Goal: Check status

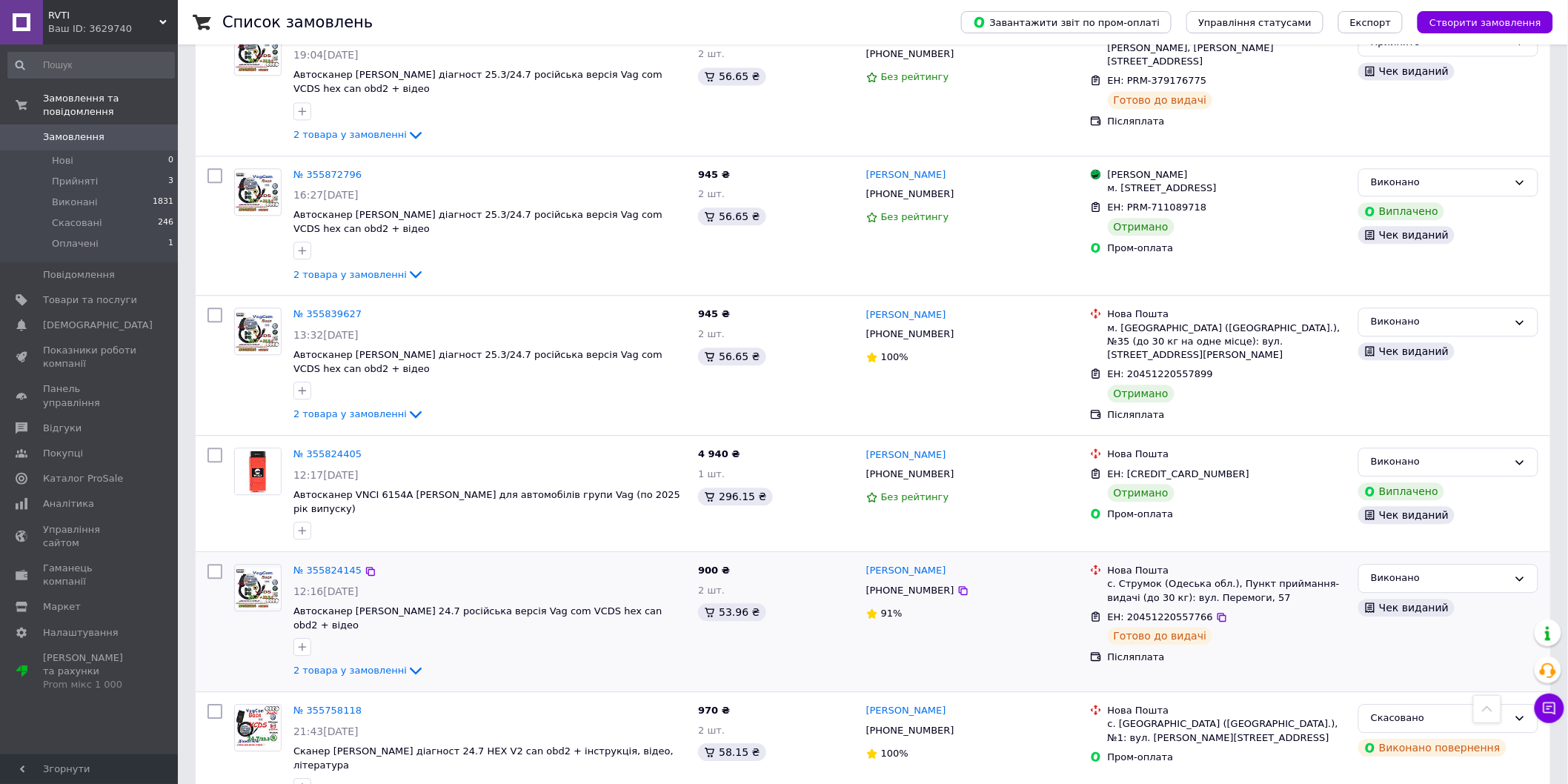
scroll to position [1399, 0]
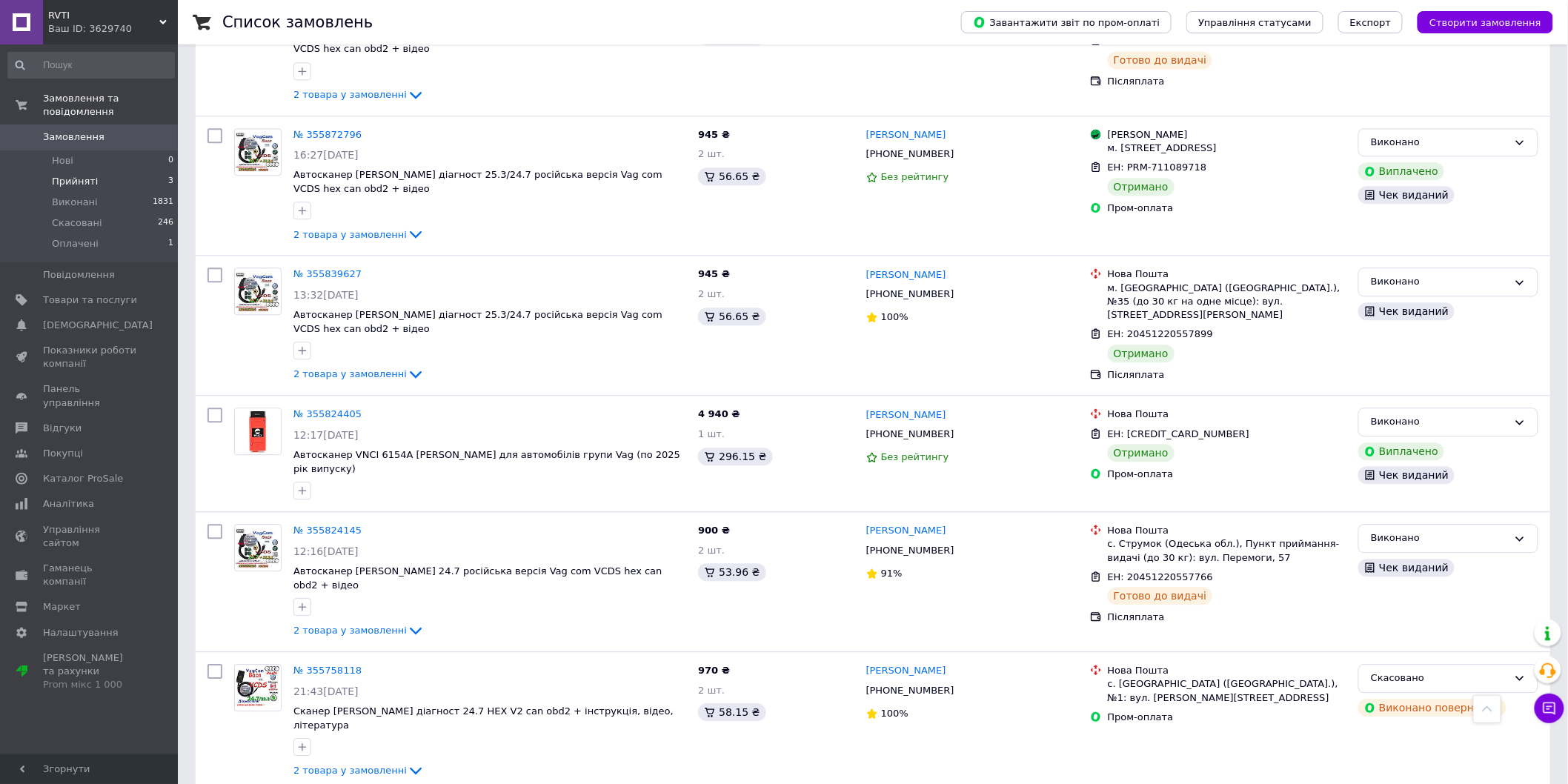
click at [77, 175] on span "Прийняті" at bounding box center [75, 182] width 46 height 13
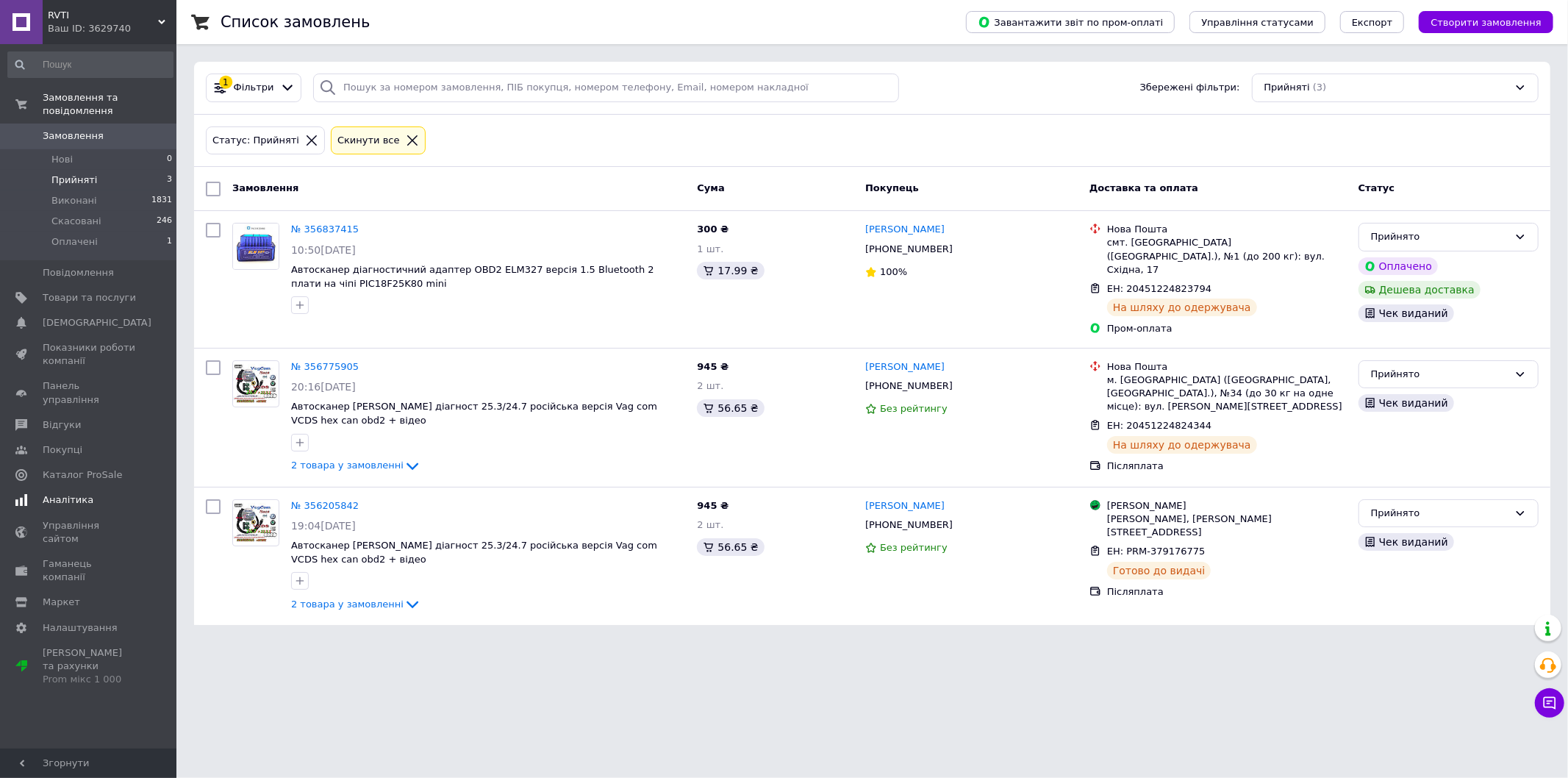
click at [74, 493] on span "Аналітика" at bounding box center [68, 500] width 51 height 13
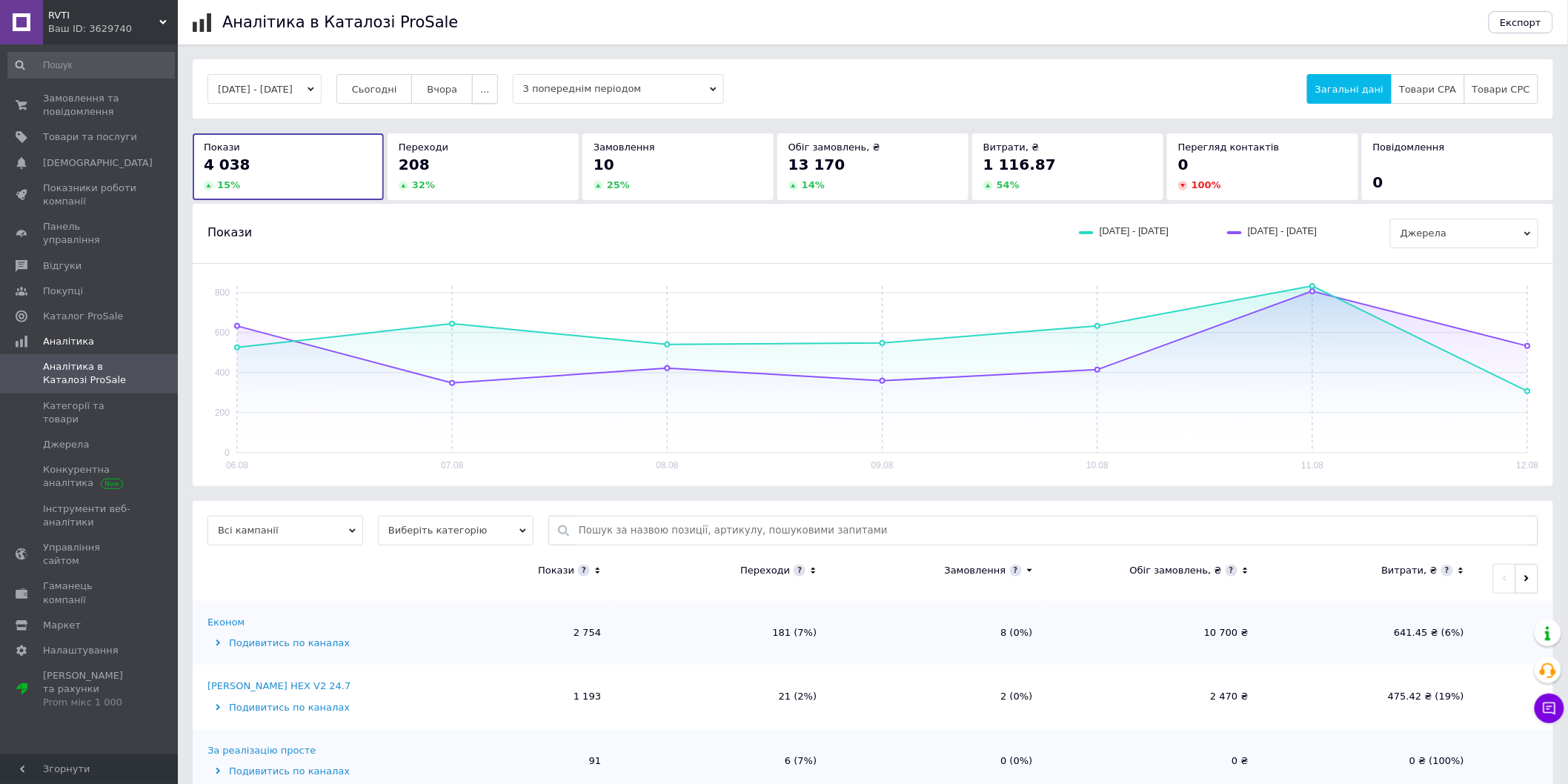
click at [497, 96] on button "..." at bounding box center [484, 89] width 25 height 30
click at [863, 170] on div "13 170" at bounding box center [872, 164] width 169 height 21
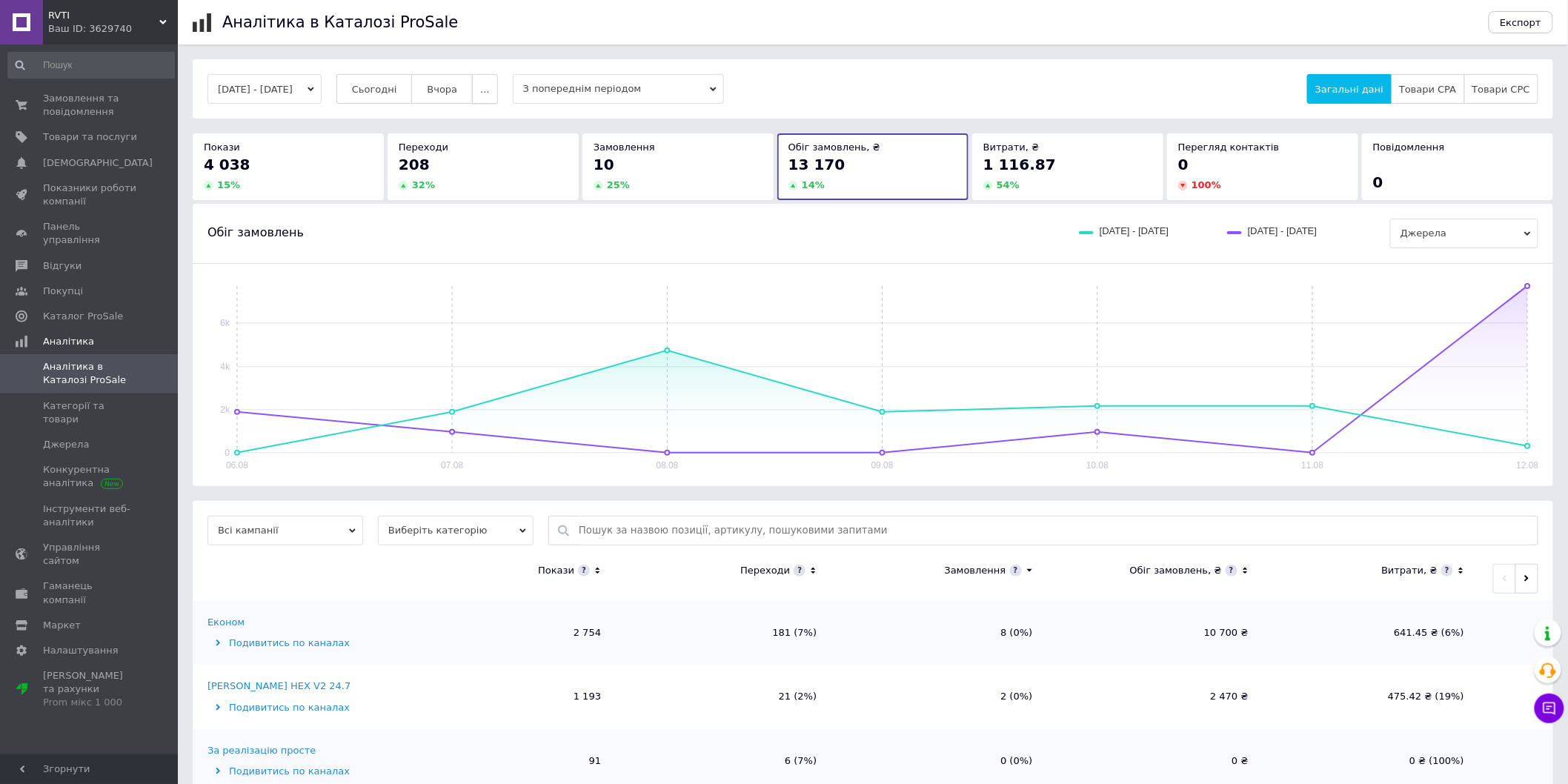
click at [489, 89] on span "..." at bounding box center [484, 90] width 9 height 12
click at [474, 200] on span "60 днів" at bounding box center [456, 205] width 36 height 12
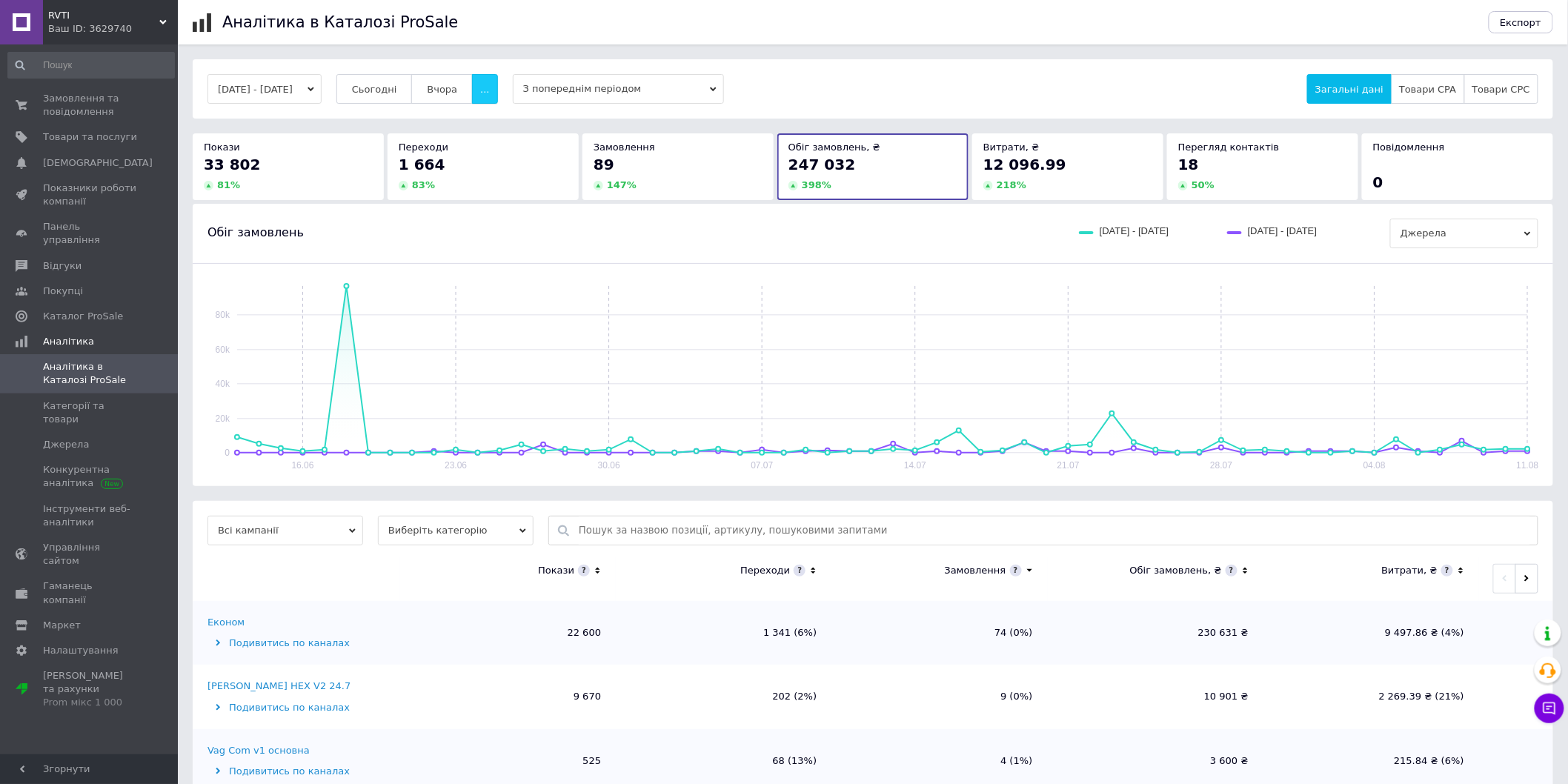
click at [495, 94] on button "..." at bounding box center [484, 89] width 25 height 30
click at [483, 231] on span "60-10 днів" at bounding box center [456, 234] width 53 height 12
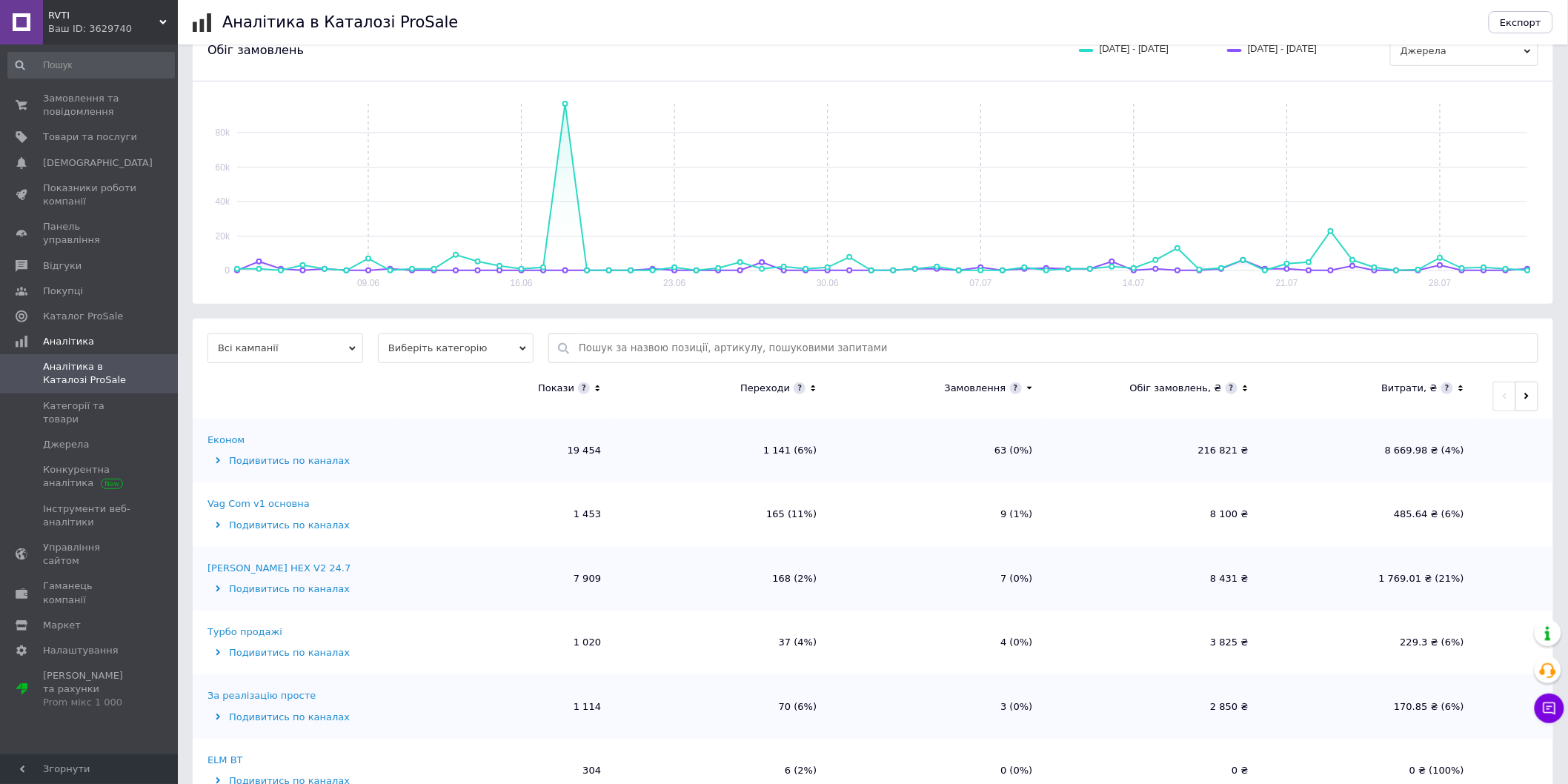
scroll to position [230, 0]
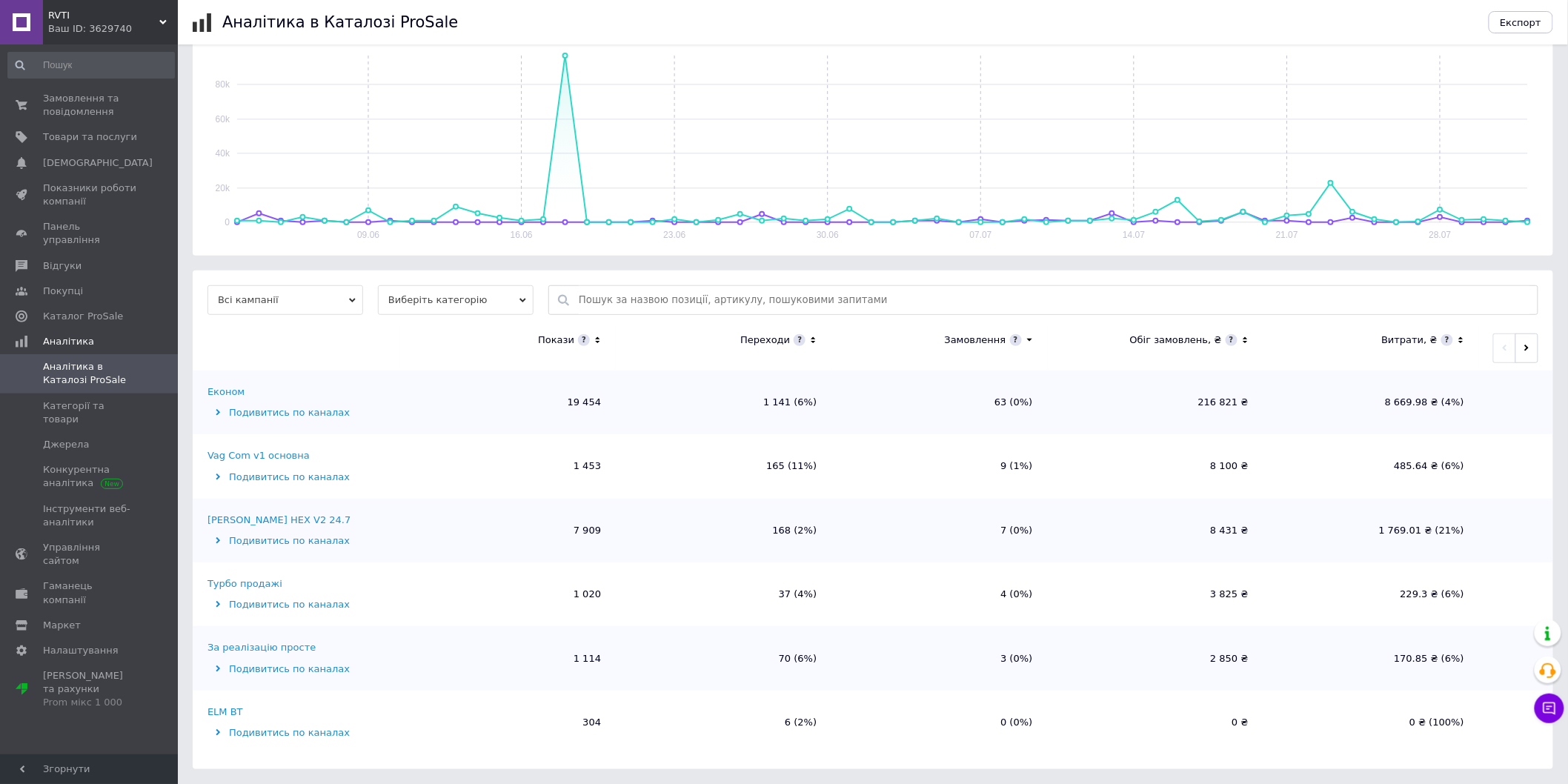
click at [221, 416] on icon at bounding box center [218, 412] width 7 height 7
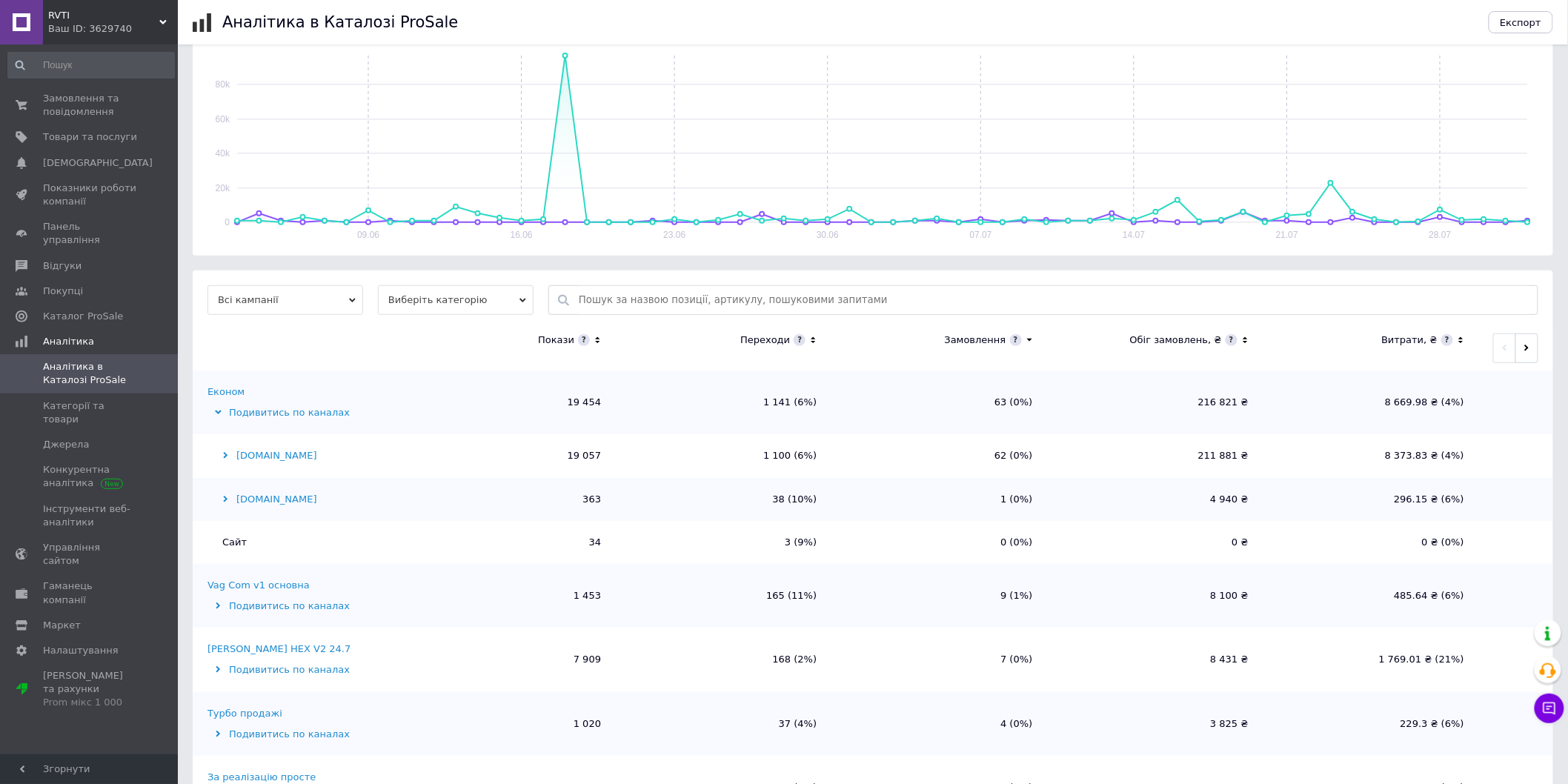
click at [228, 458] on icon at bounding box center [225, 455] width 7 height 7
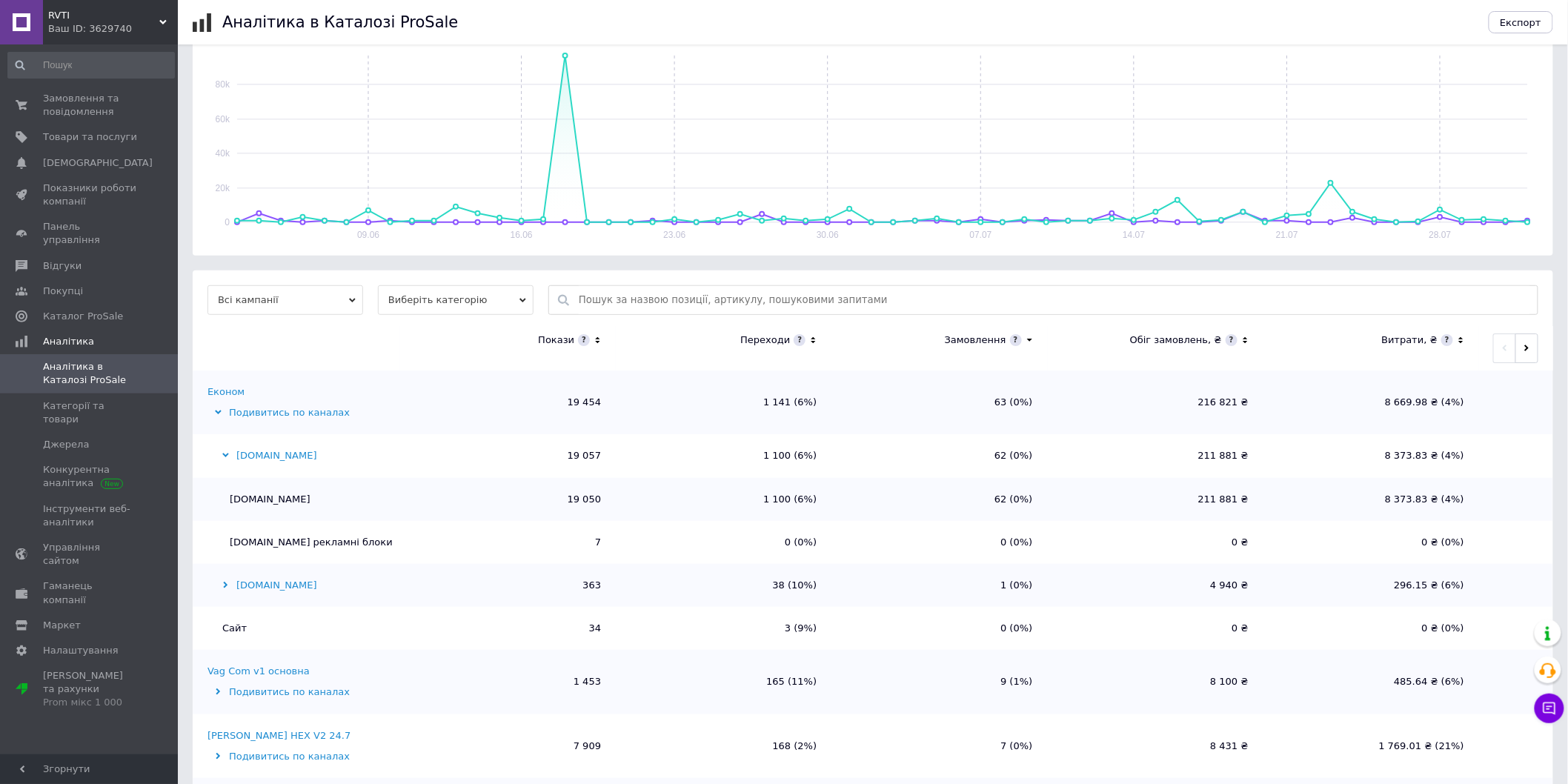
click at [484, 304] on span "Виберіть категорію" at bounding box center [456, 300] width 155 height 30
click at [337, 296] on span "Всі кампанії" at bounding box center [284, 300] width 155 height 30
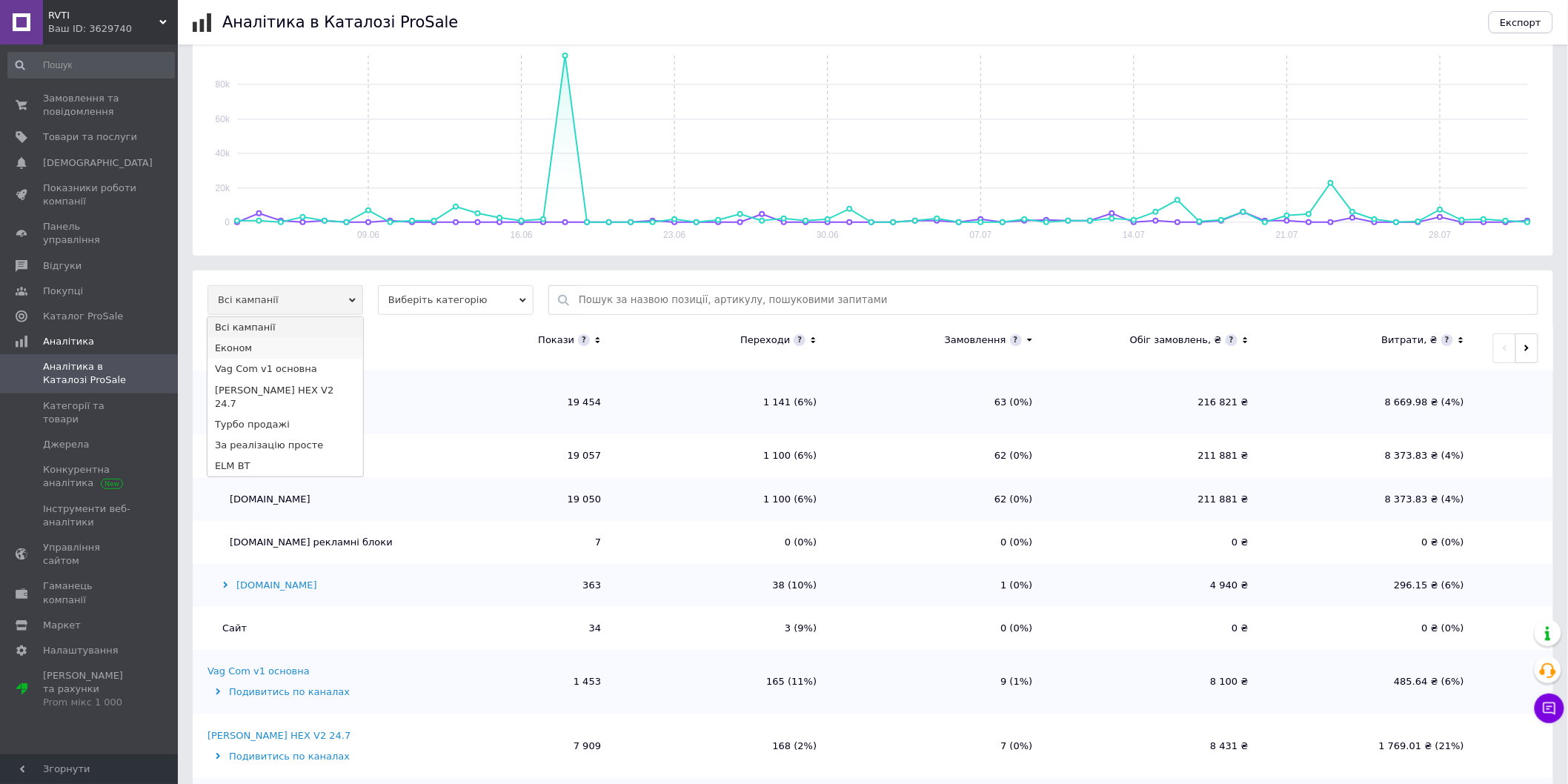
click at [292, 351] on li "Економ" at bounding box center [284, 348] width 155 height 21
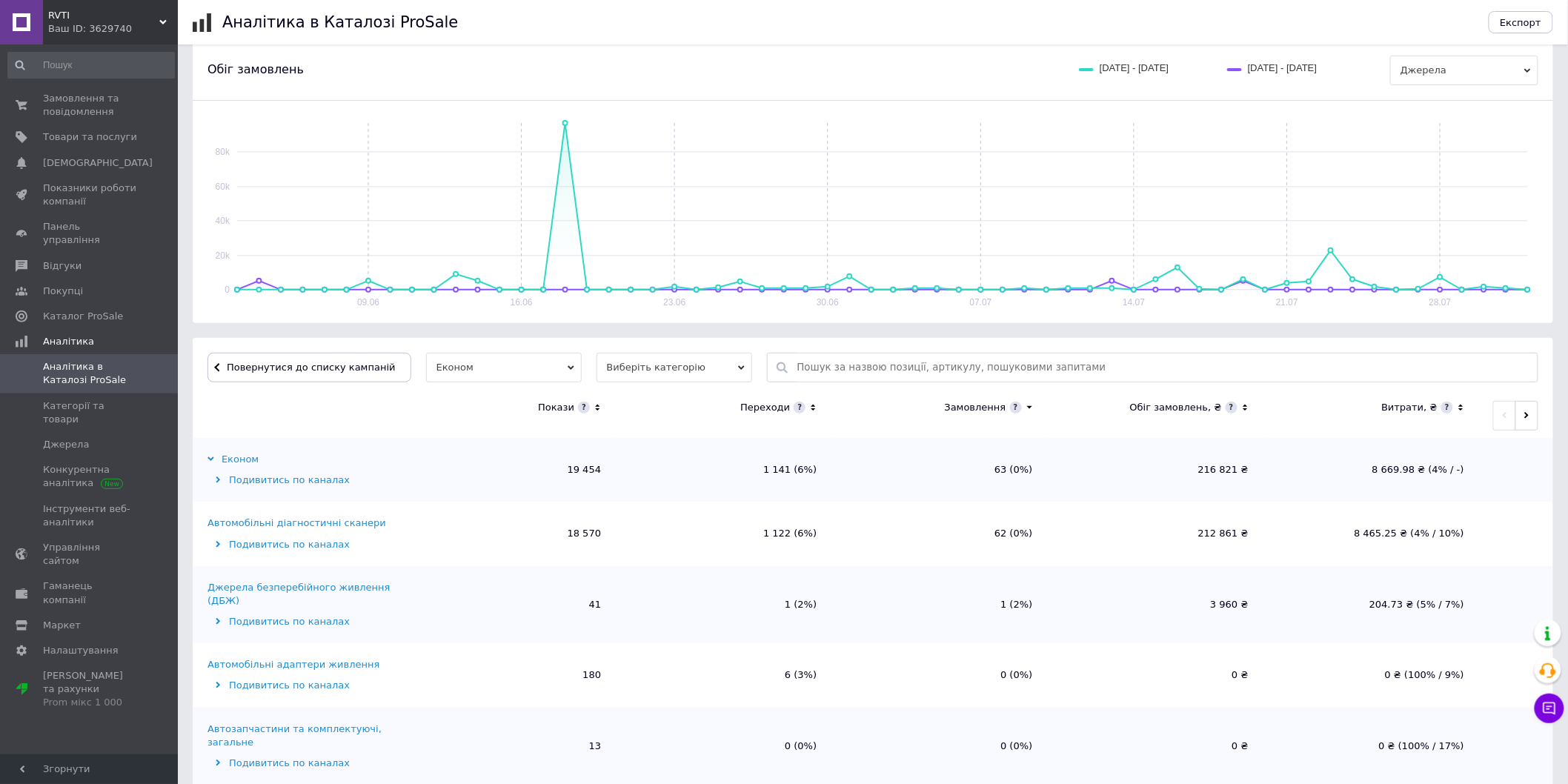
scroll to position [164, 0]
click at [216, 546] on icon at bounding box center [218, 542] width 7 height 7
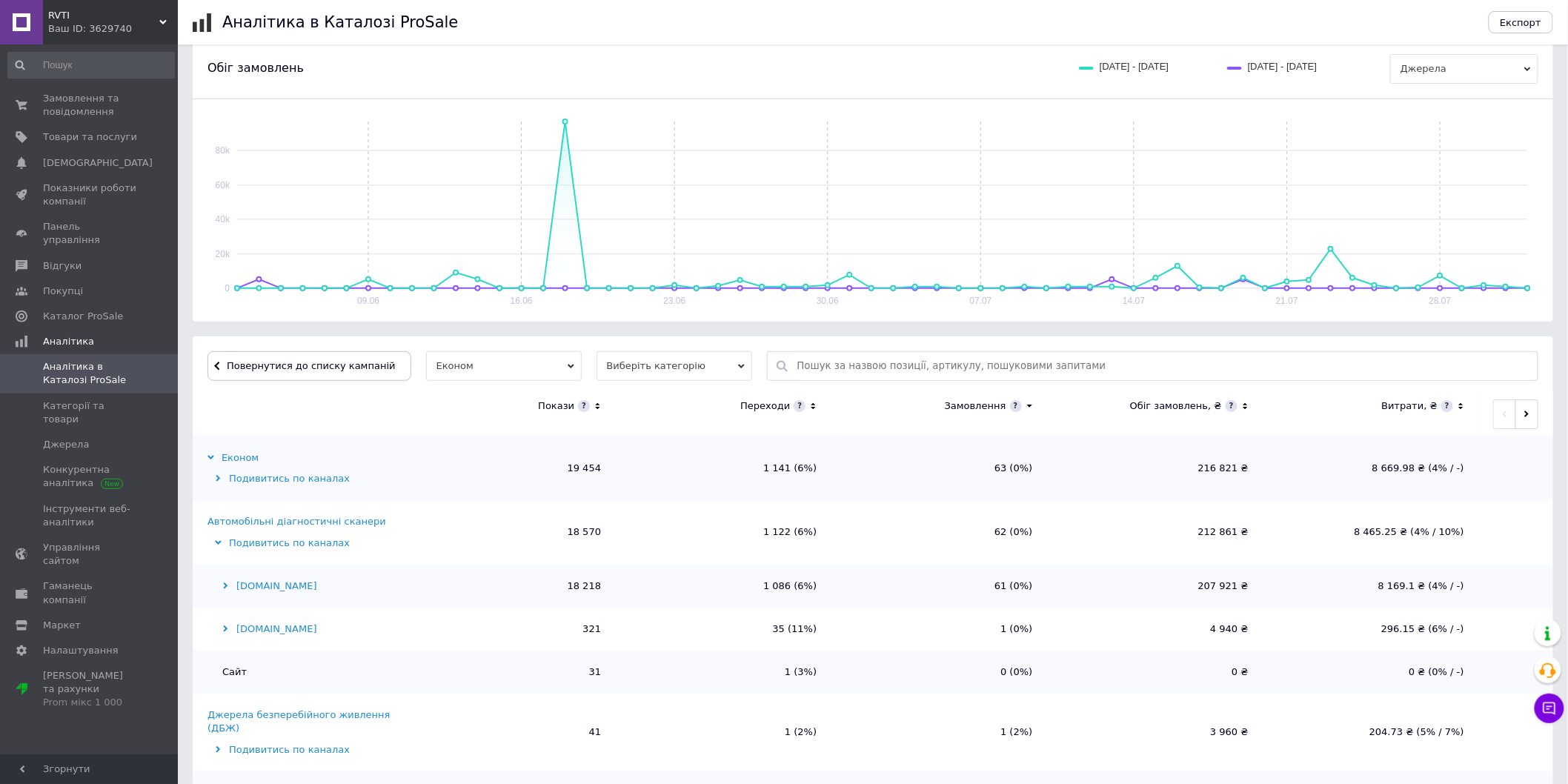
click at [231, 583] on div "[DOMAIN_NAME]" at bounding box center [302, 586] width 189 height 13
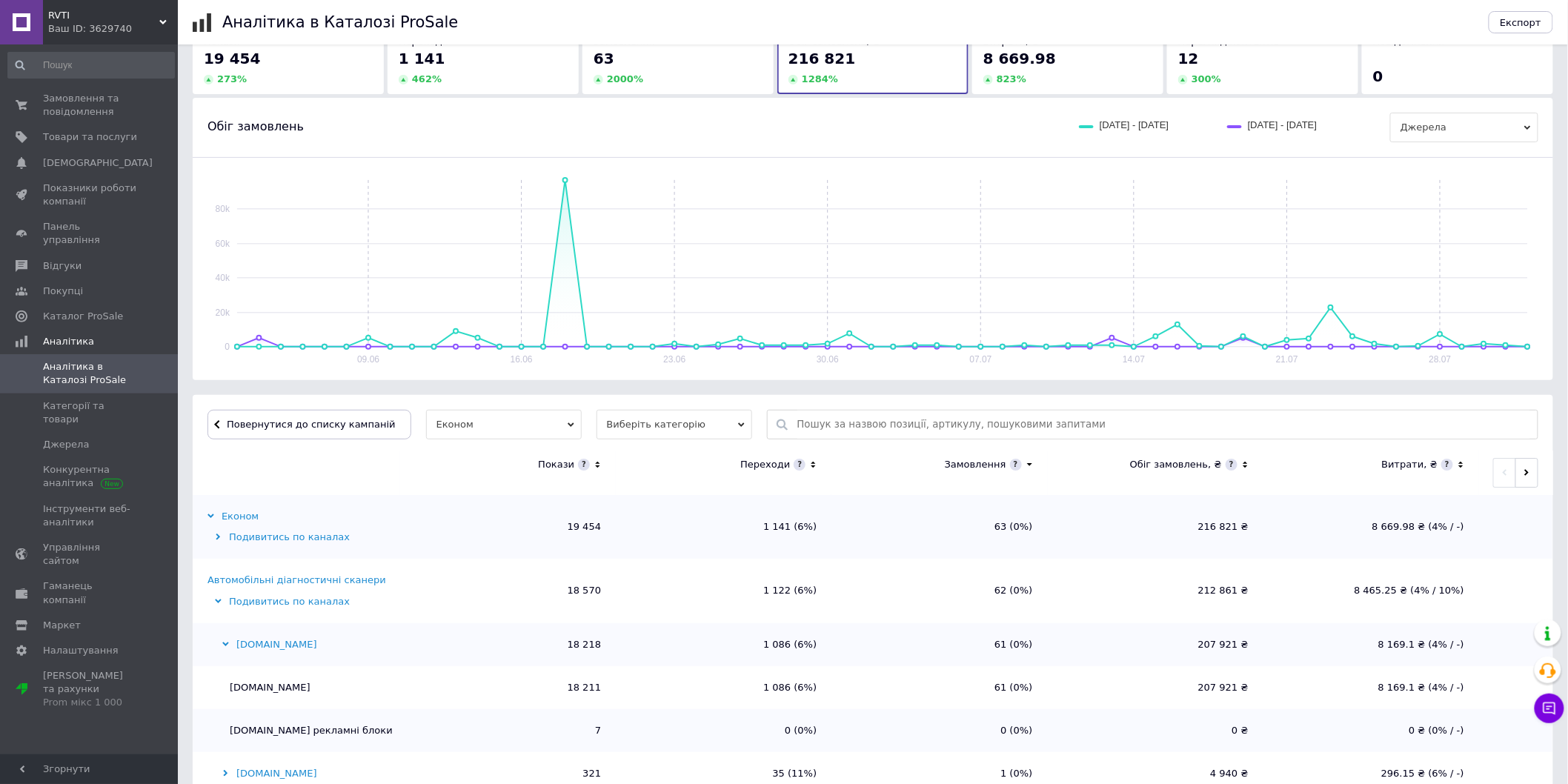
scroll to position [0, 0]
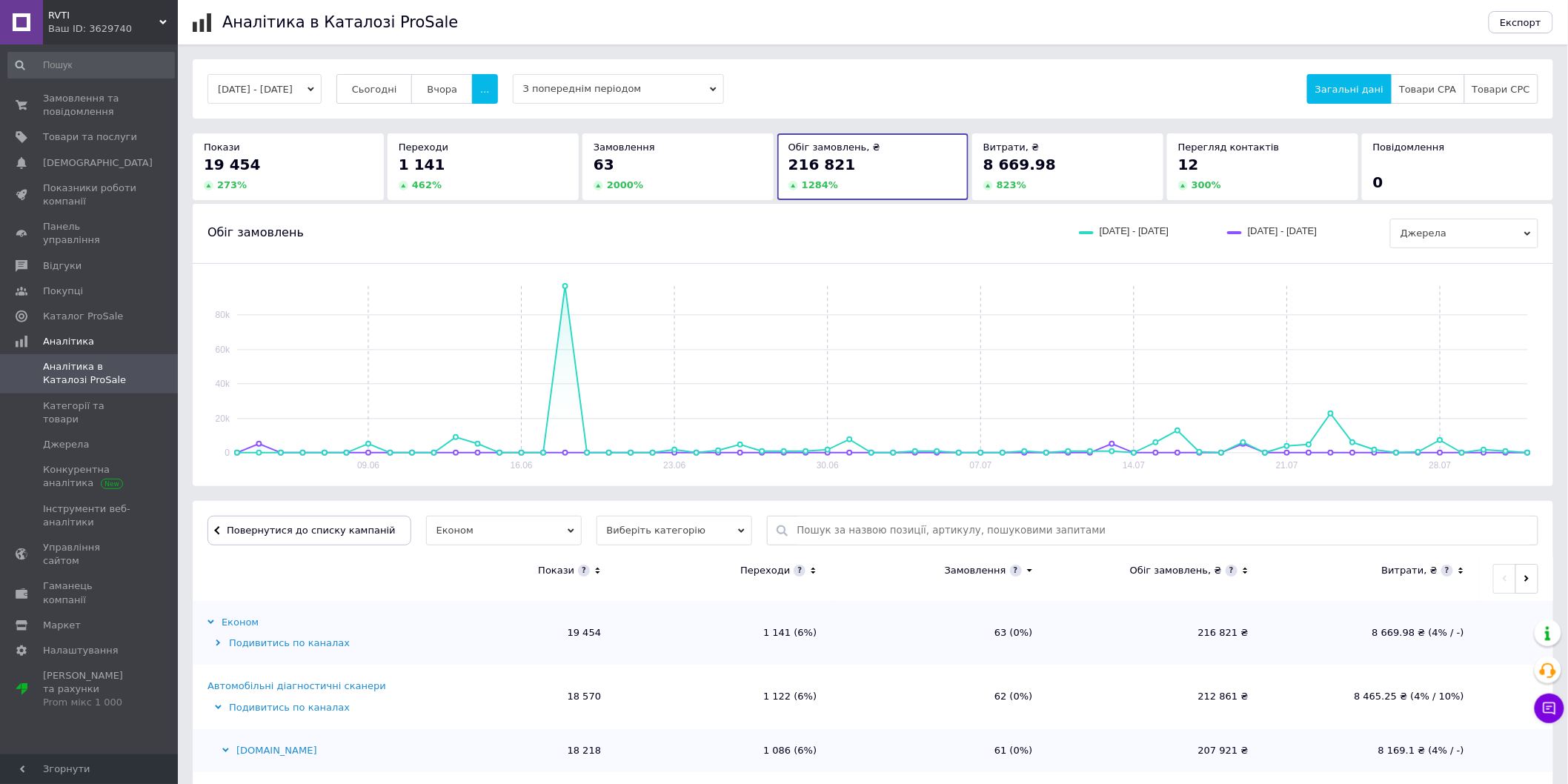
click at [714, 528] on span "Виберіть категорію" at bounding box center [673, 530] width 155 height 30
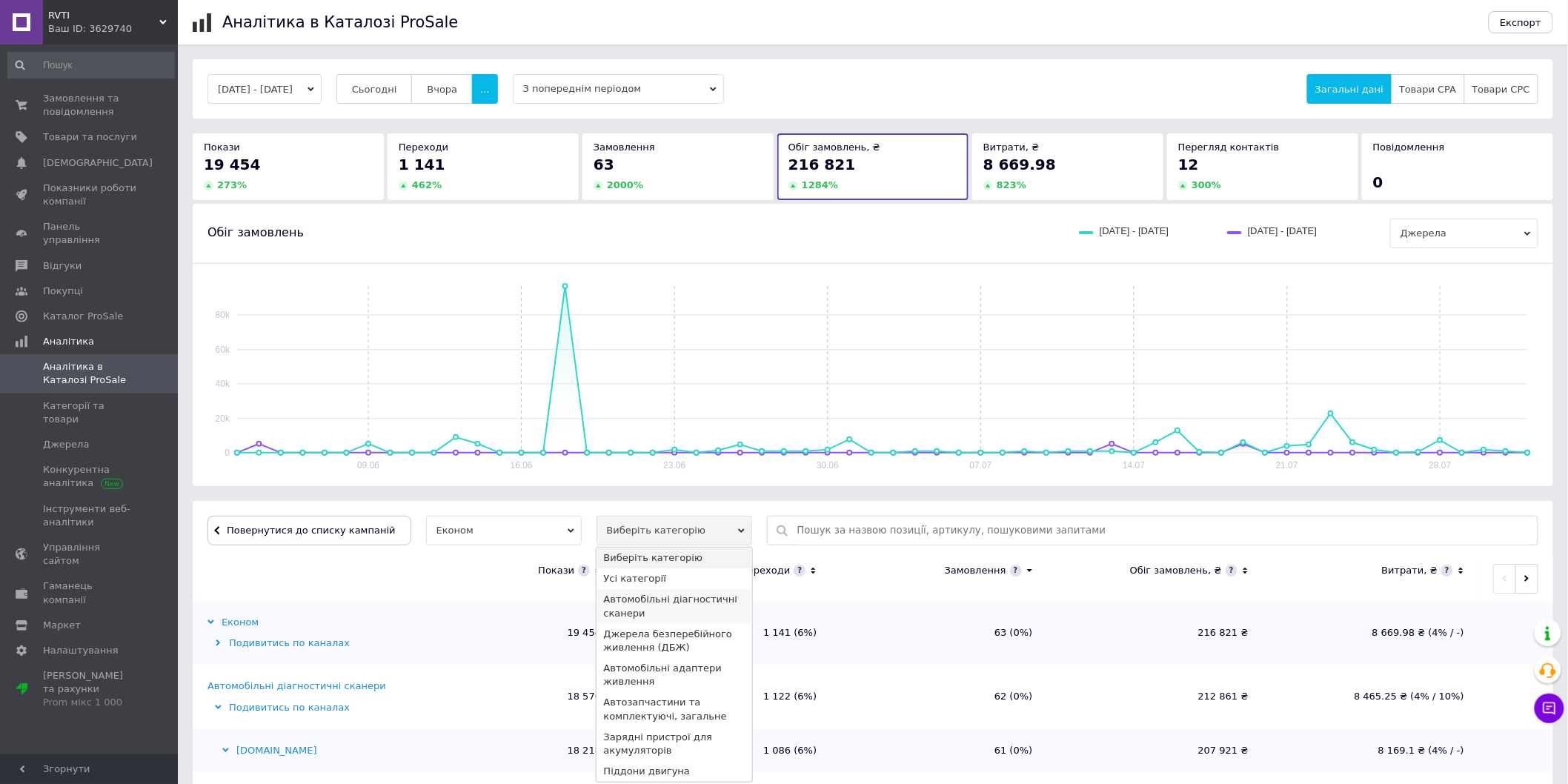
click at [674, 602] on li "Автомобільні діагностичні сканери" at bounding box center [673, 605] width 155 height 34
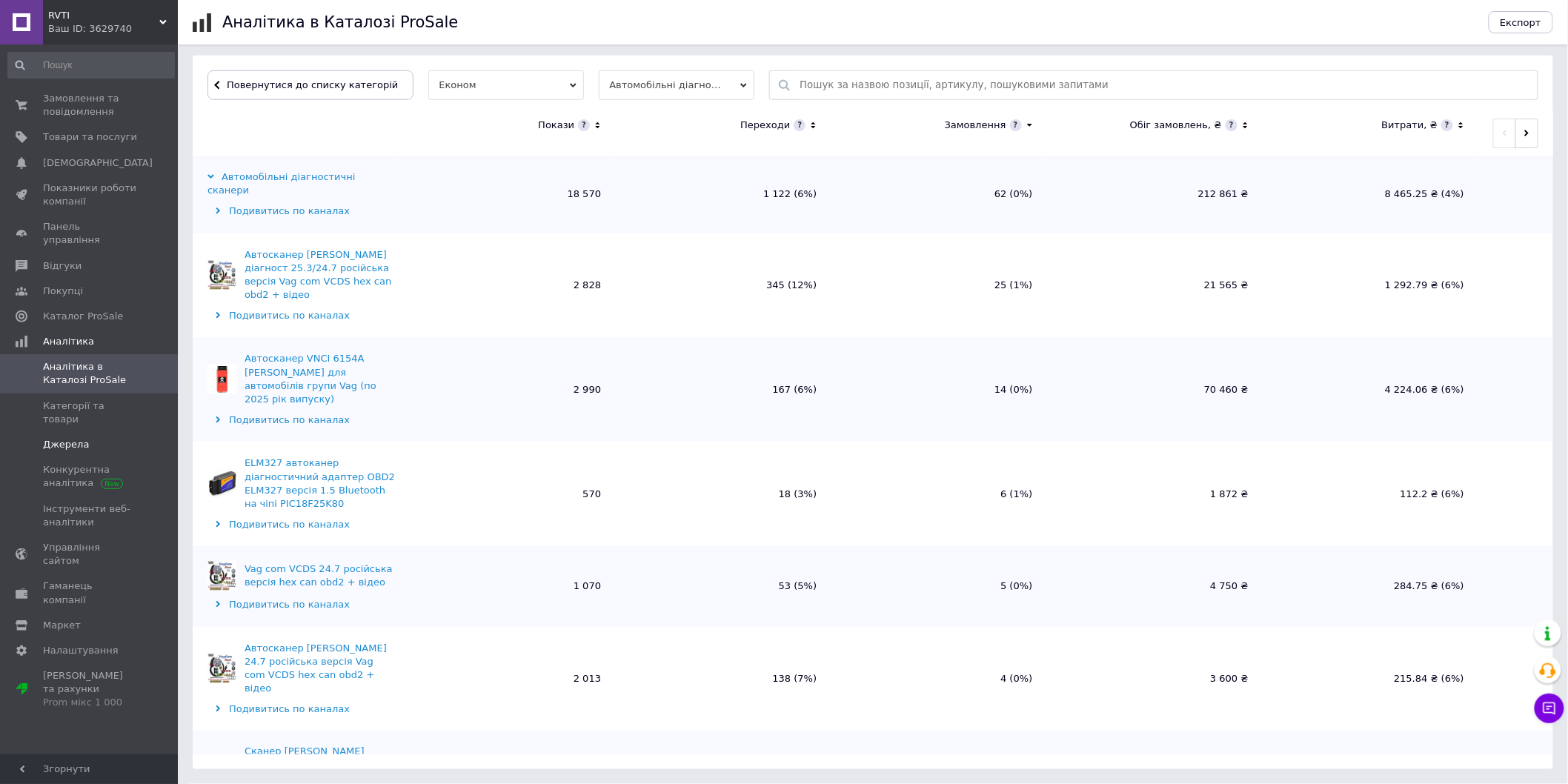
click at [96, 431] on link "Джерела" at bounding box center [91, 444] width 183 height 25
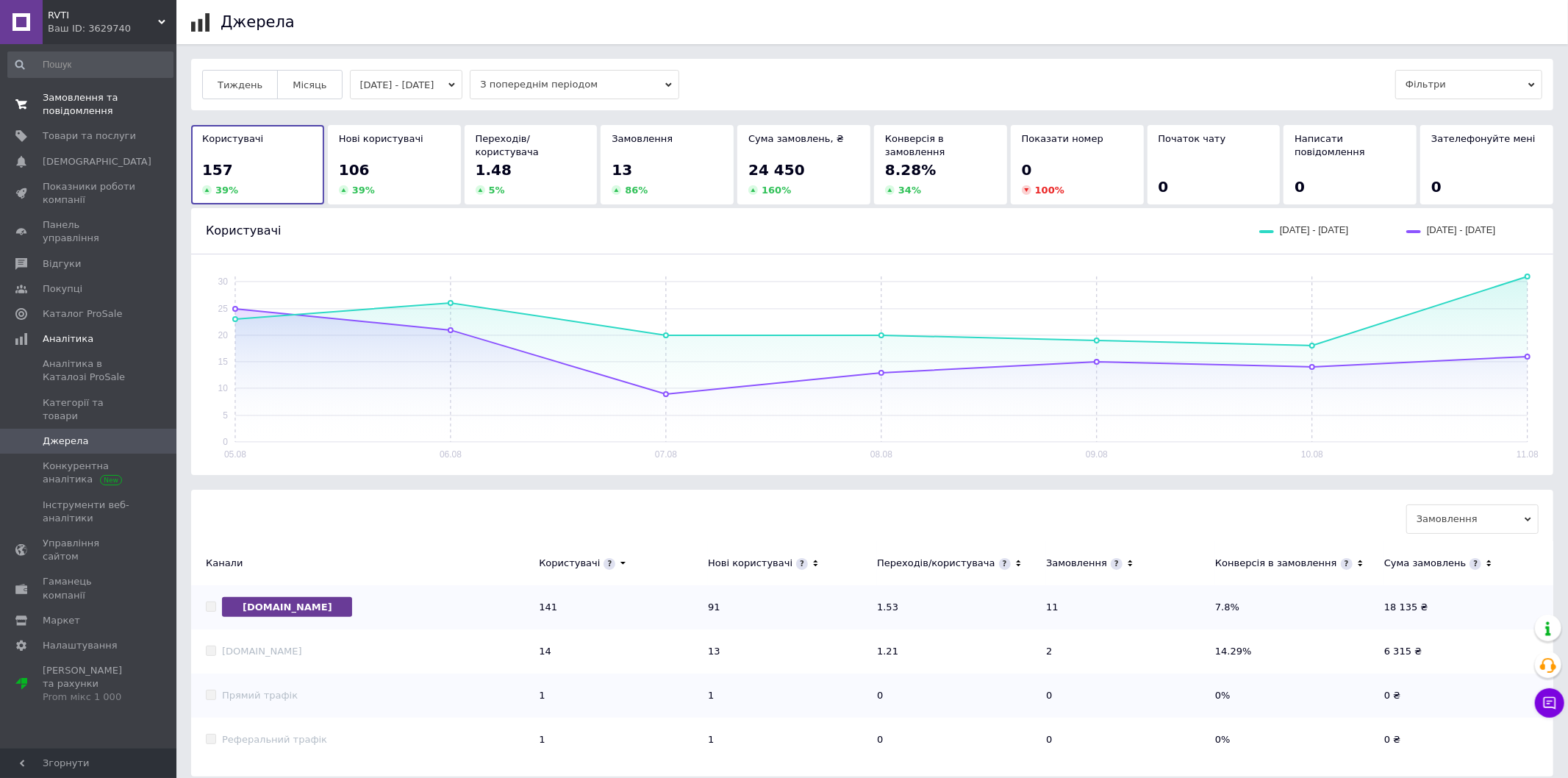
click at [64, 108] on span "Замовлення та повідомлення" at bounding box center [89, 104] width 93 height 26
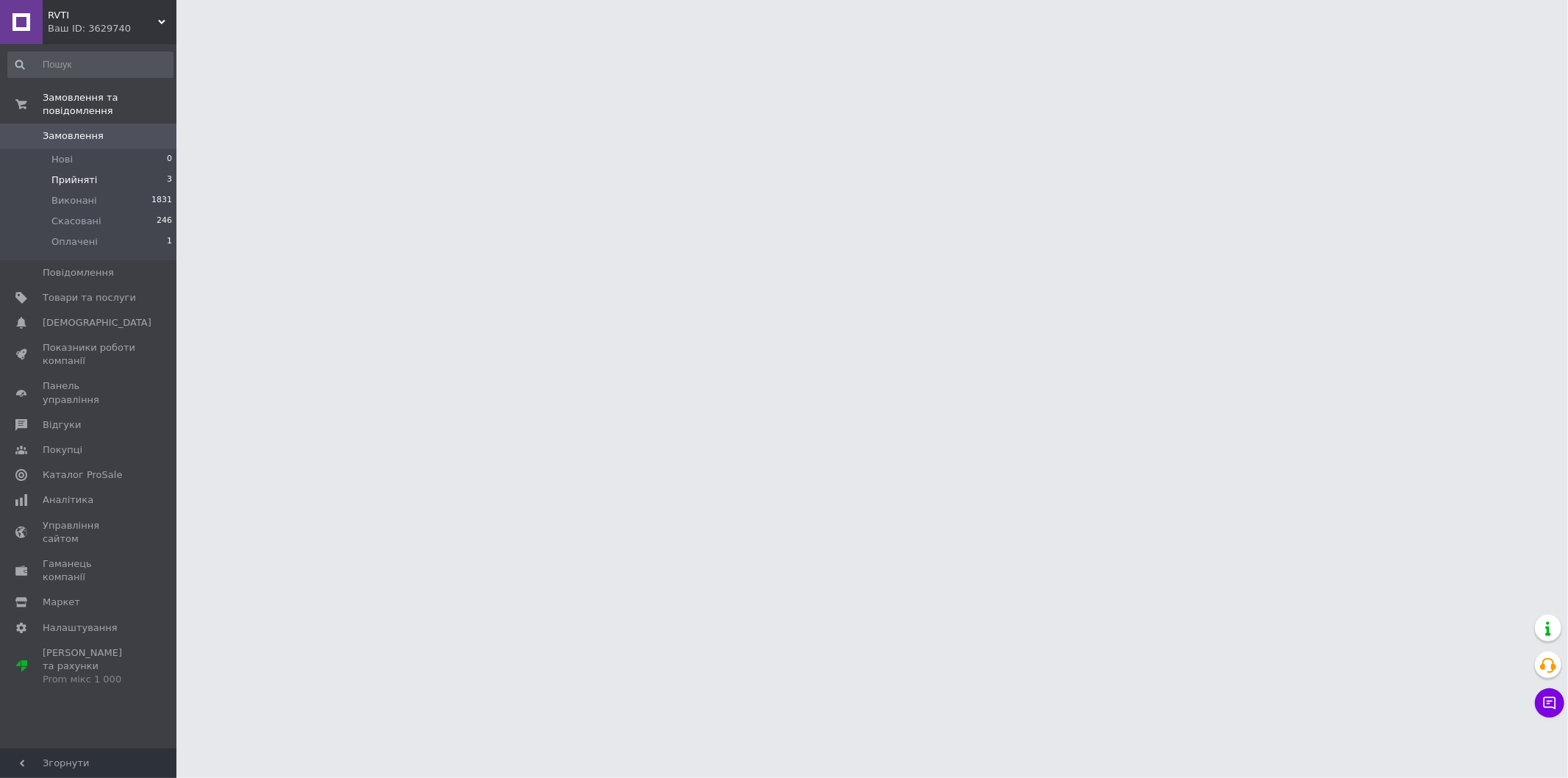
click at [74, 174] on span "Прийняті" at bounding box center [74, 180] width 46 height 13
